Goal: Task Accomplishment & Management: Manage account settings

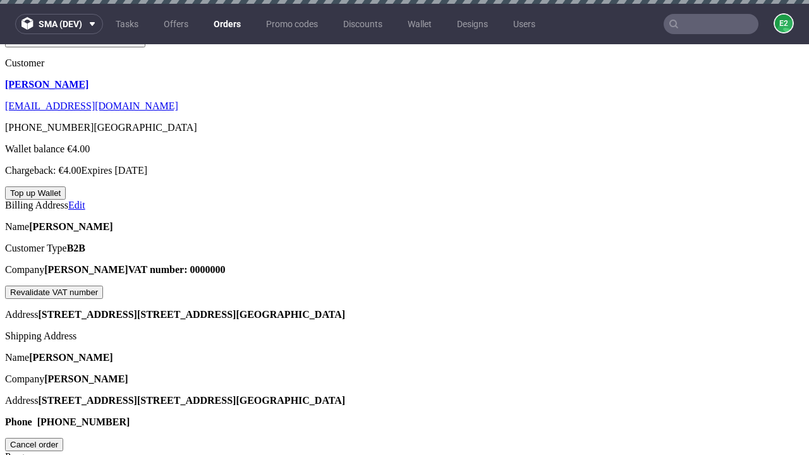
scroll to position [321, 0]
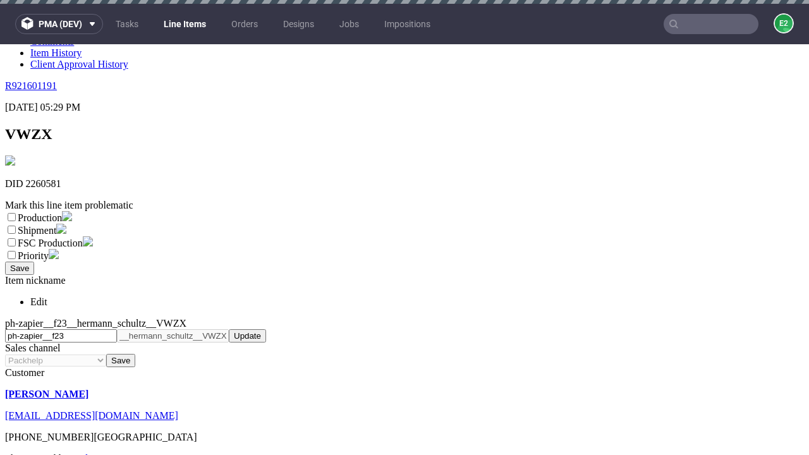
scroll to position [4, 0]
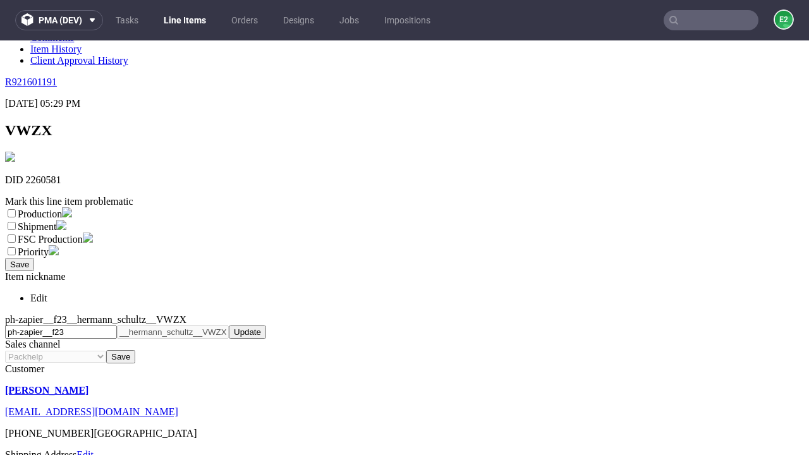
select select "dtp_ca_needed"
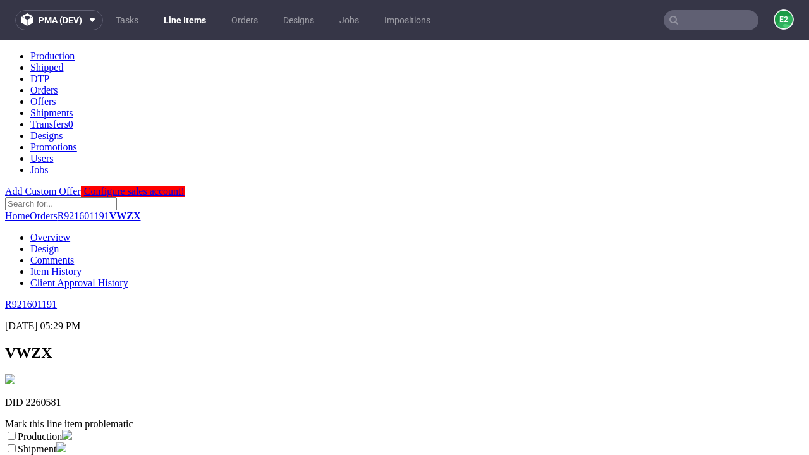
scroll to position [0, 0]
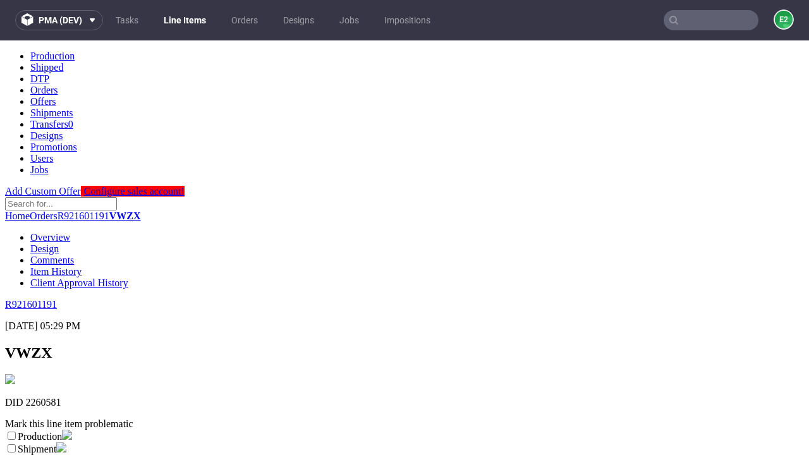
checkbox input "true"
